Goal: Task Accomplishment & Management: Complete application form

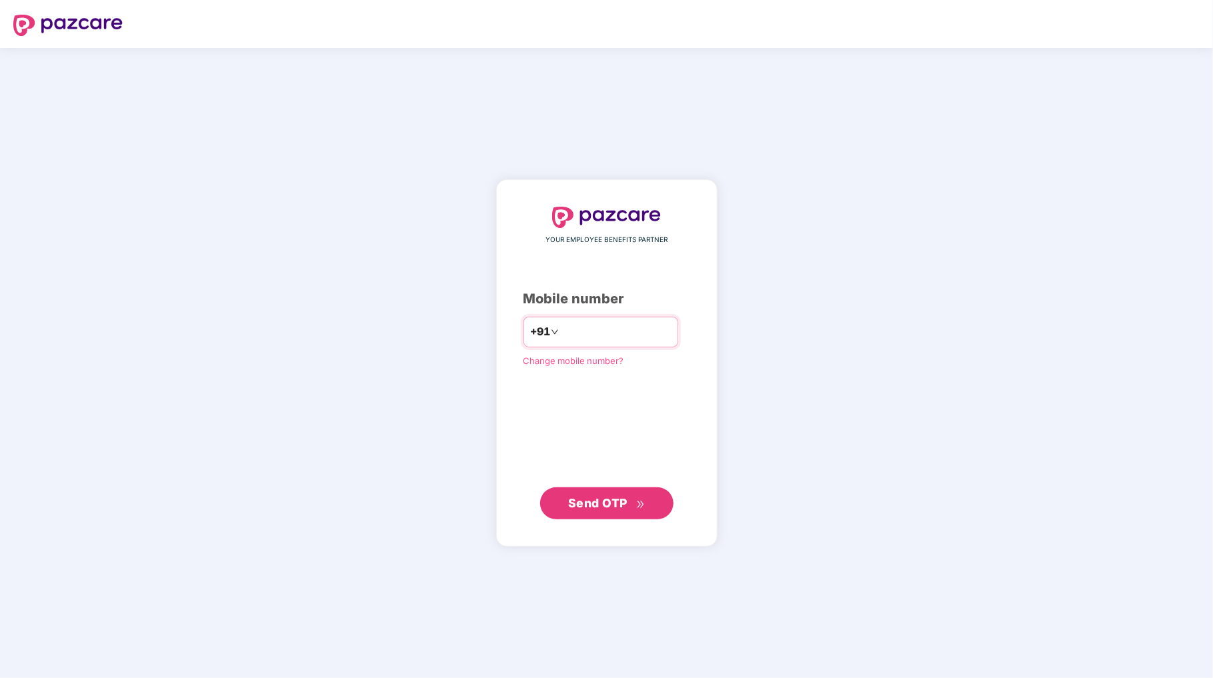
click at [562, 335] on input "**********" at bounding box center [616, 332] width 109 height 21
type input "**********"
click at [617, 506] on span "Send OTP" at bounding box center [597, 503] width 59 height 14
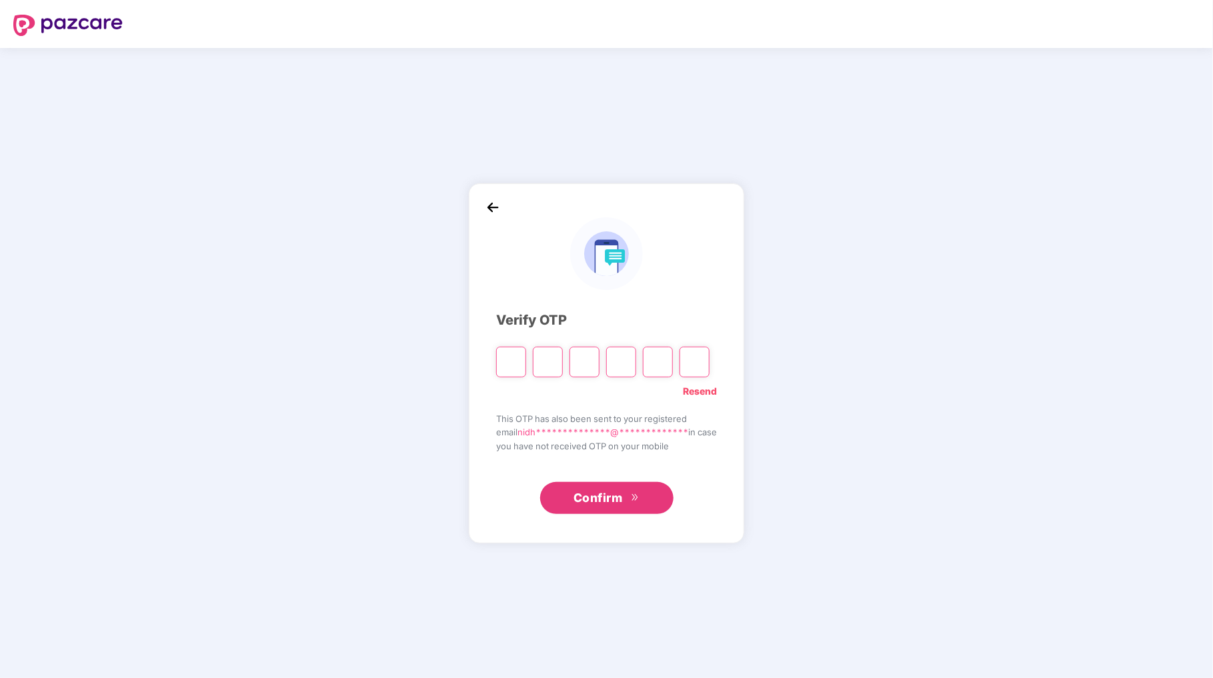
type input "*"
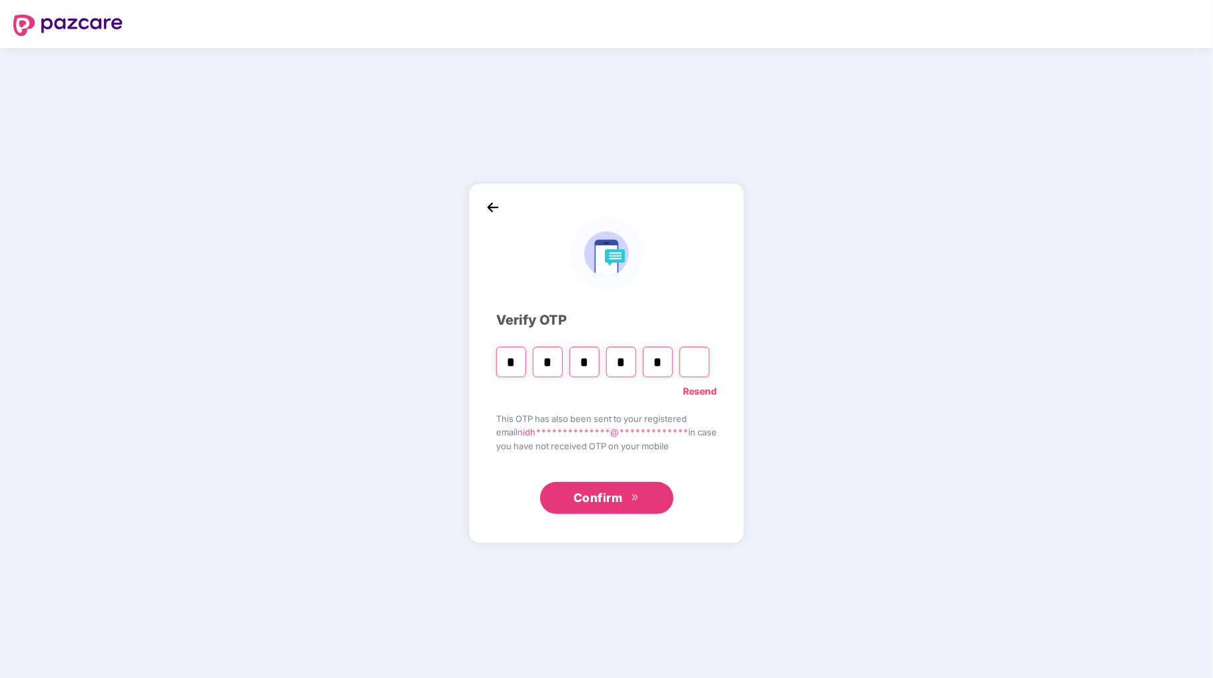
type input "*"
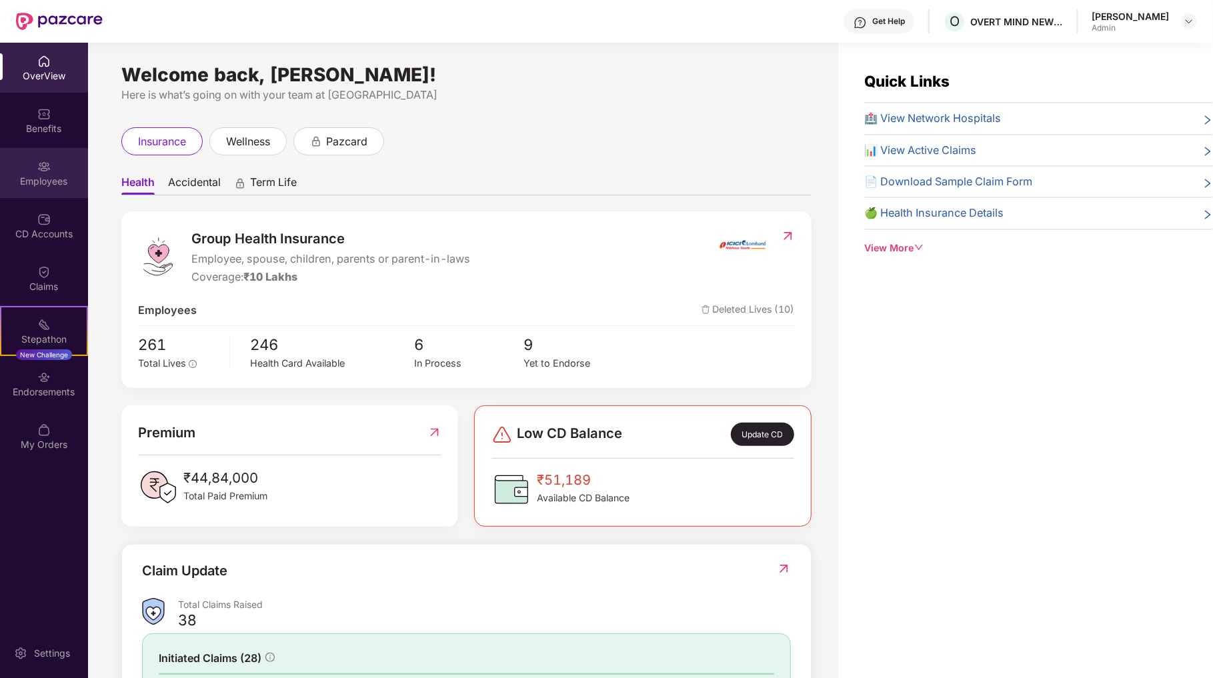
click at [30, 187] on div "Employees" at bounding box center [44, 181] width 88 height 13
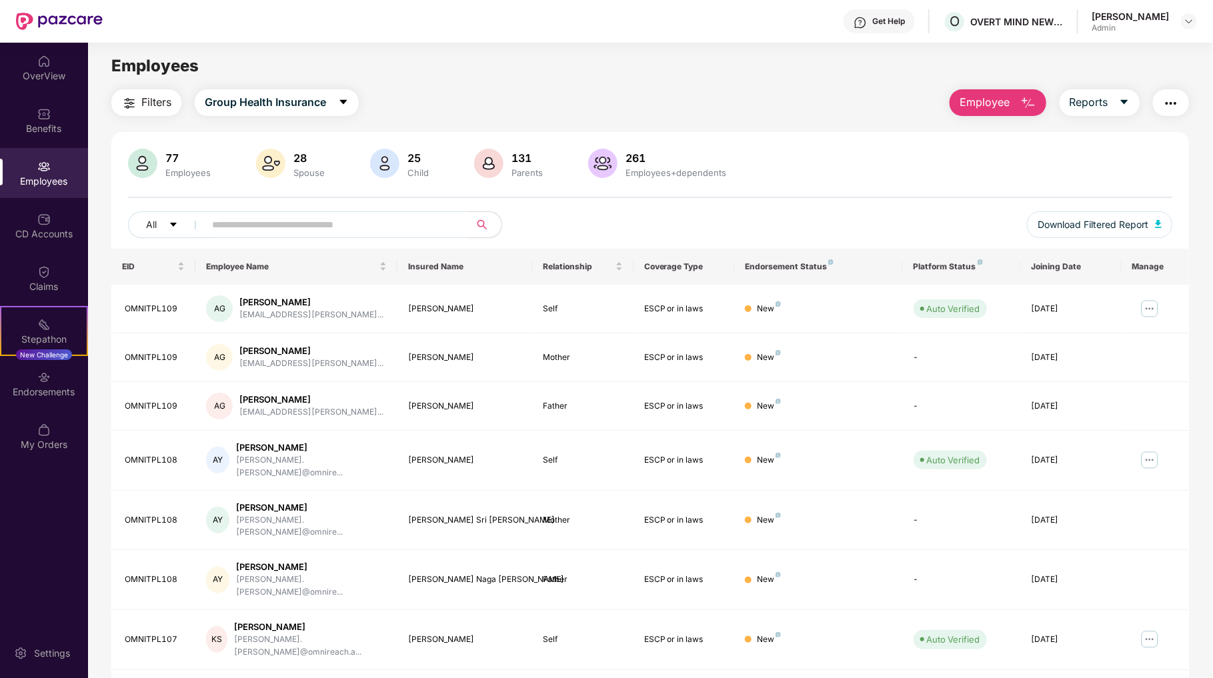
click at [1166, 18] on div "[PERSON_NAME]" at bounding box center [1130, 16] width 77 height 13
click at [999, 107] on span "Employee" at bounding box center [985, 102] width 50 height 17
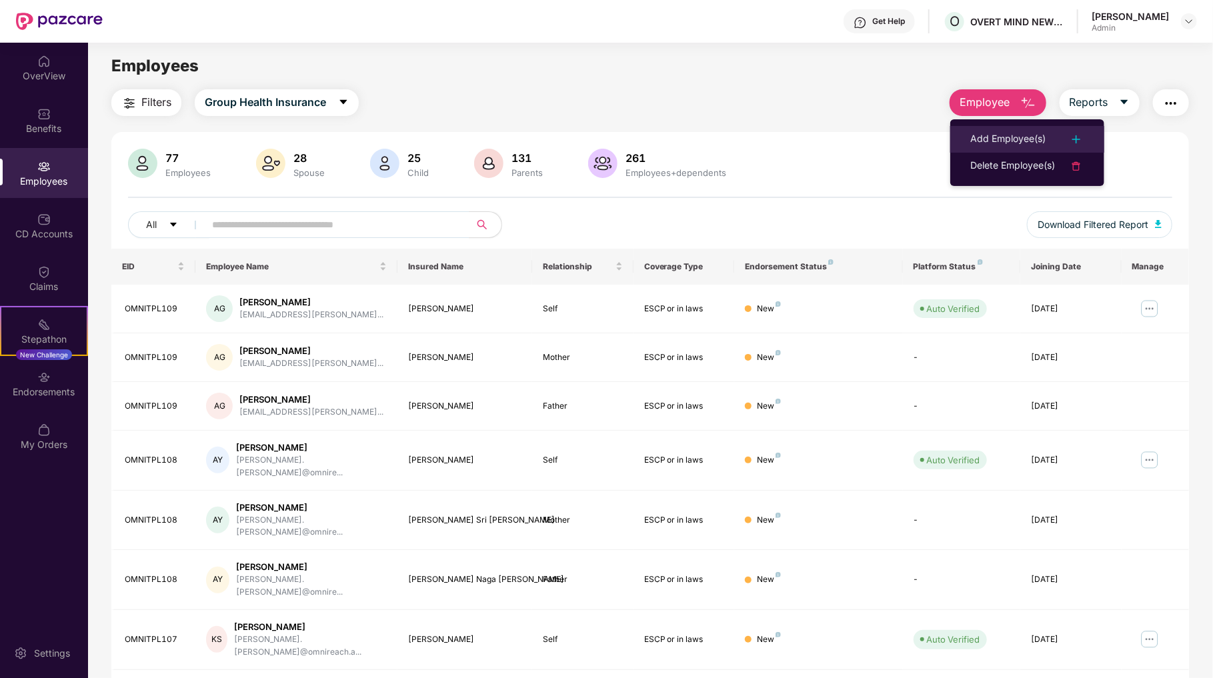
click at [1007, 137] on div "Add Employee(s)" at bounding box center [1008, 139] width 75 height 16
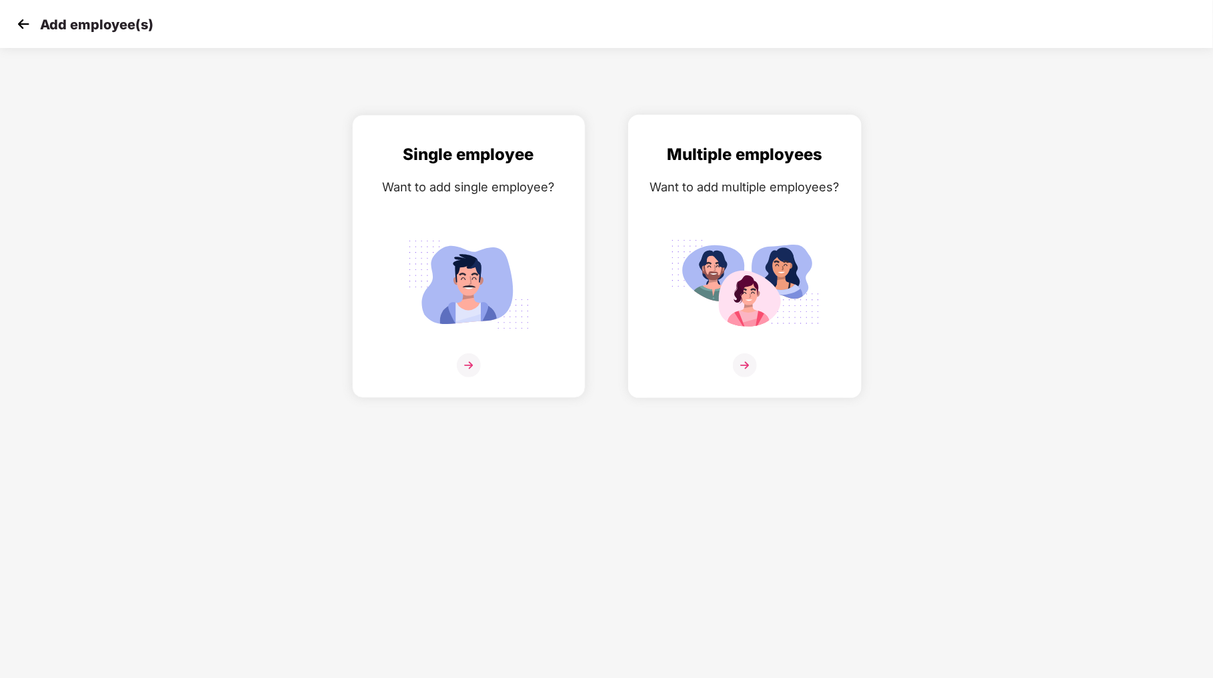
click at [740, 366] on img at bounding box center [745, 366] width 24 height 24
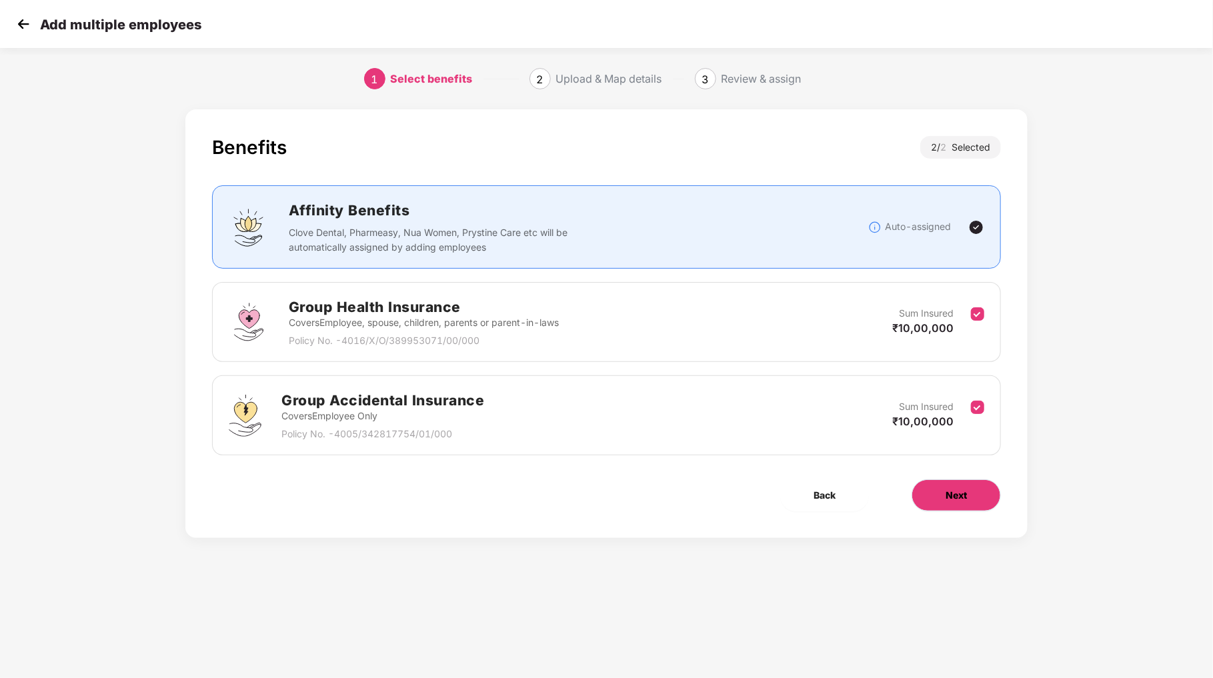
click at [947, 490] on span "Next" at bounding box center [956, 495] width 21 height 15
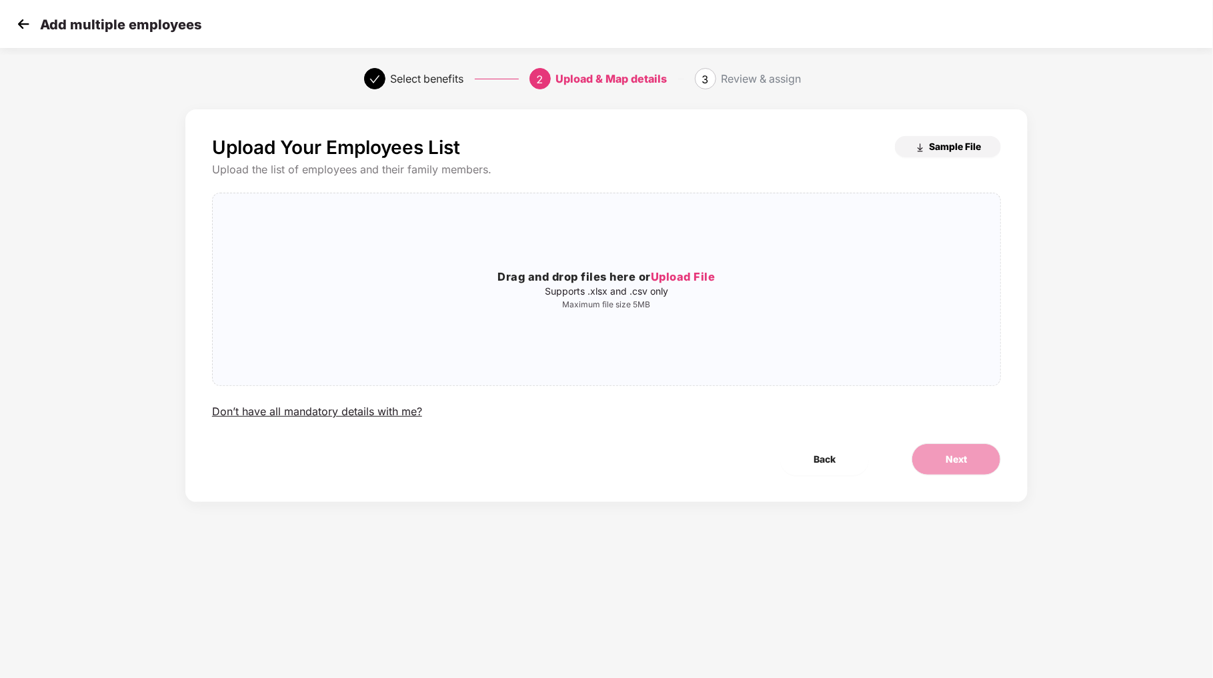
click at [934, 148] on span "Sample File" at bounding box center [955, 146] width 52 height 13
